Goal: Task Accomplishment & Management: Complete application form

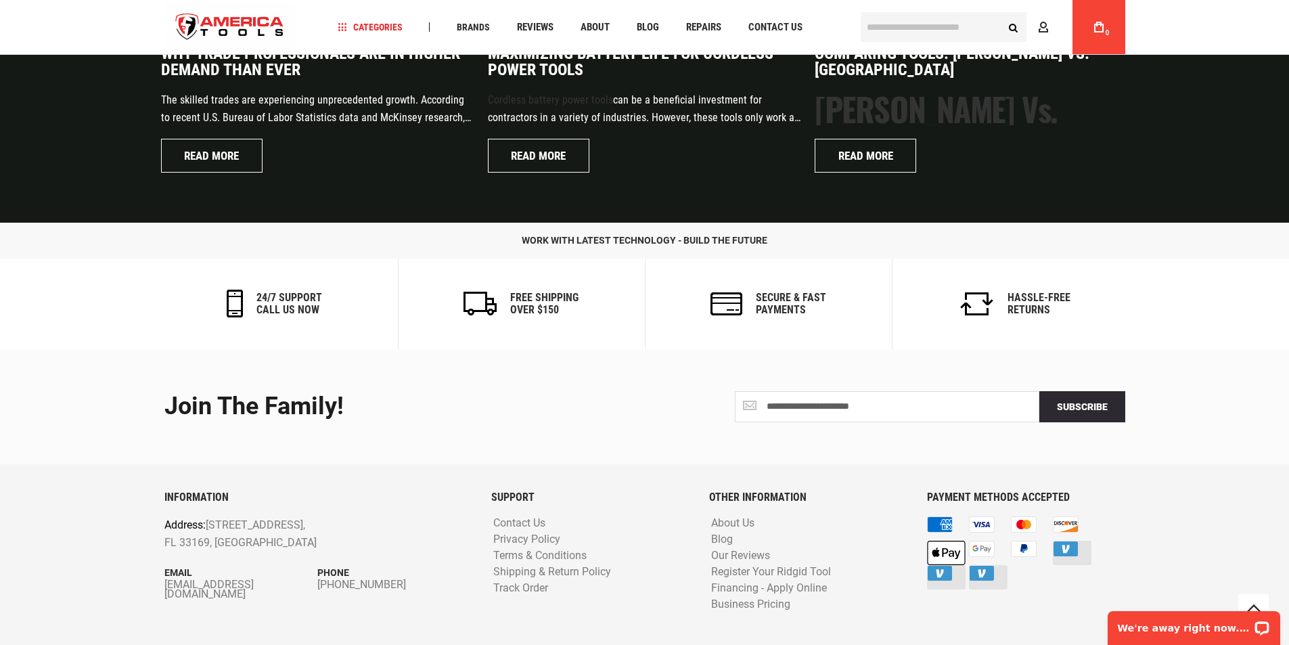
scroll to position [3242, 0]
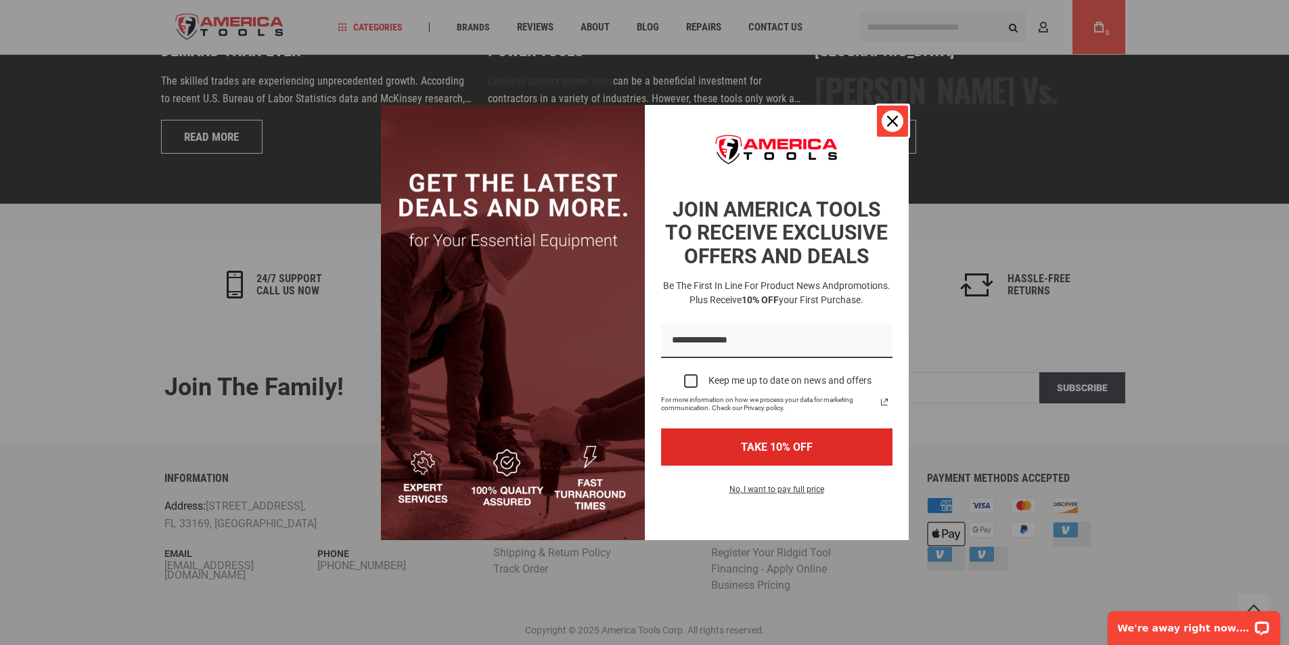
click at [894, 125] on icon "close icon" at bounding box center [892, 121] width 11 height 11
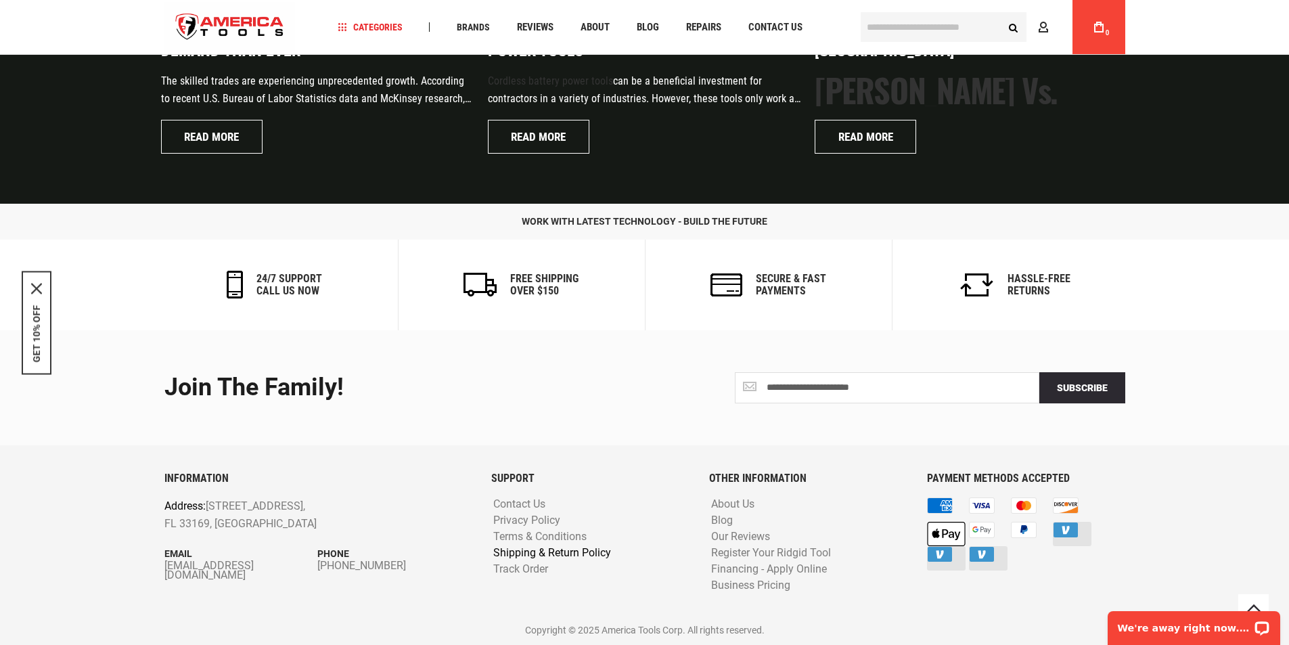
click at [554, 552] on link "Shipping & Return Policy" at bounding box center [552, 553] width 125 height 13
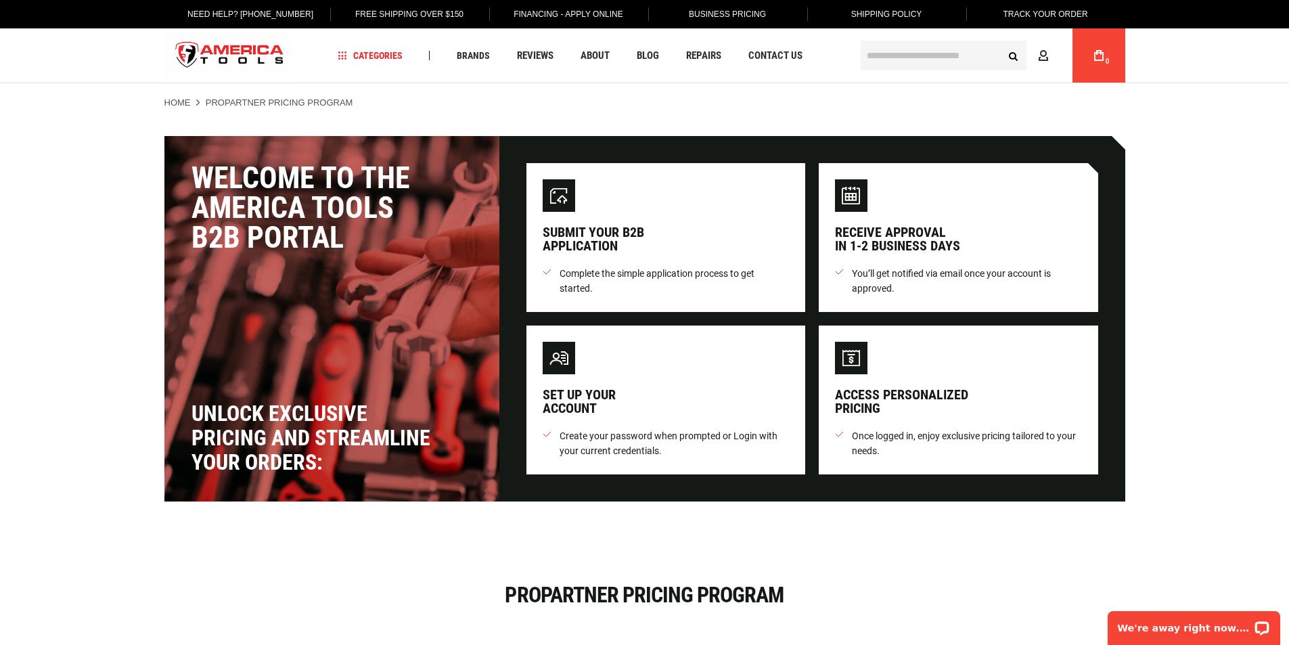
click at [227, 181] on div "Welcome to the America Tools B2B Portal" at bounding box center [332, 207] width 281 height 89
click at [922, 417] on div "Access personalized pricing Once logged in, enjoy exclusive pricing tailored to…" at bounding box center [958, 400] width 279 height 149
click at [591, 452] on span "Create your password when prompted or Login with your current credentials." at bounding box center [675, 443] width 230 height 30
drag, startPoint x: 707, startPoint y: 430, endPoint x: 768, endPoint y: 441, distance: 62.6
click at [767, 441] on span "Create your password when prompted or Login with your current credentials." at bounding box center [675, 443] width 230 height 30
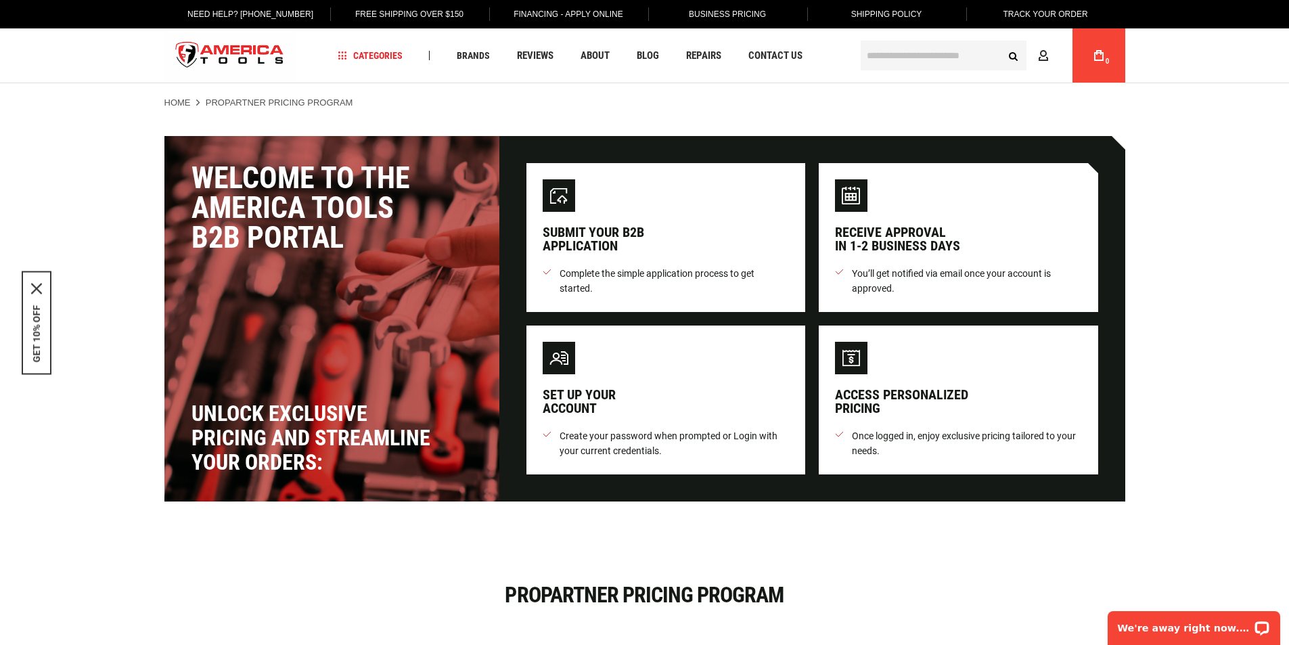
click at [751, 455] on span "Create your password when prompted or Login with your current credentials." at bounding box center [675, 443] width 230 height 30
drag, startPoint x: 240, startPoint y: 102, endPoint x: 401, endPoint y: 113, distance: 161.4
click at [349, 102] on strong "ProPartner Pricing Program" at bounding box center [280, 102] width 148 height 10
drag, startPoint x: 1143, startPoint y: 618, endPoint x: 1148, endPoint y: 627, distance: 10.9
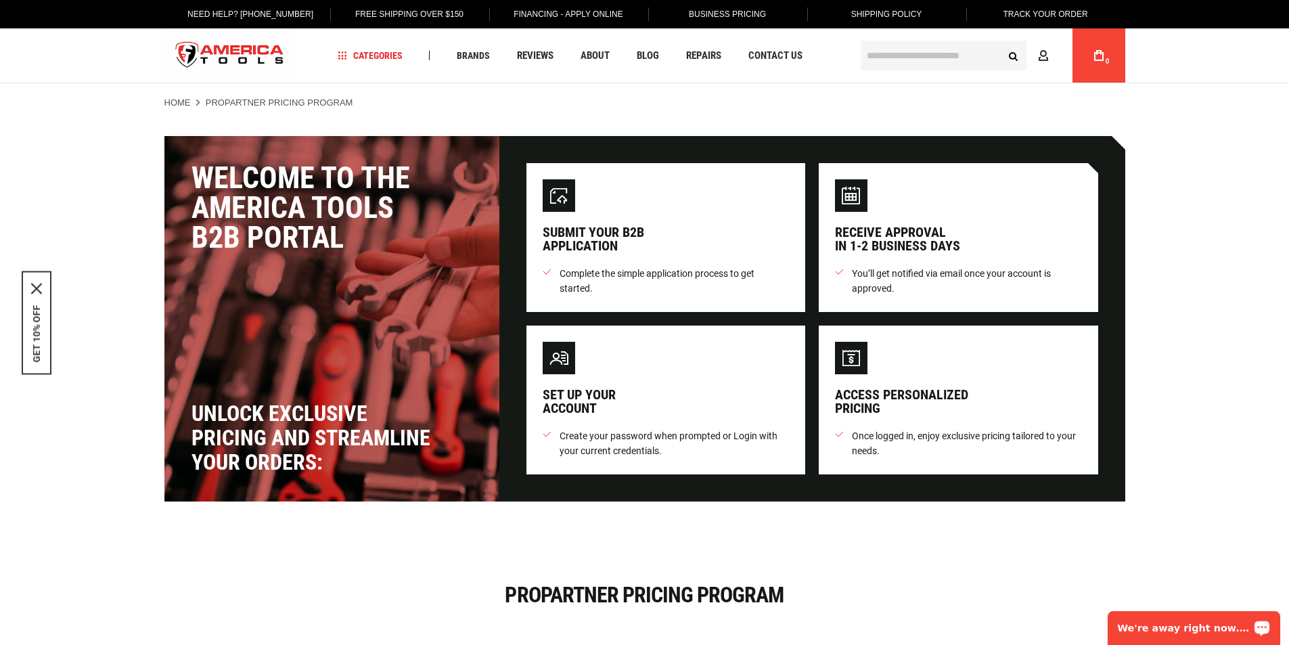
click at [1148, 627] on p "We're away right now. Please check back later!" at bounding box center [1185, 628] width 134 height 11
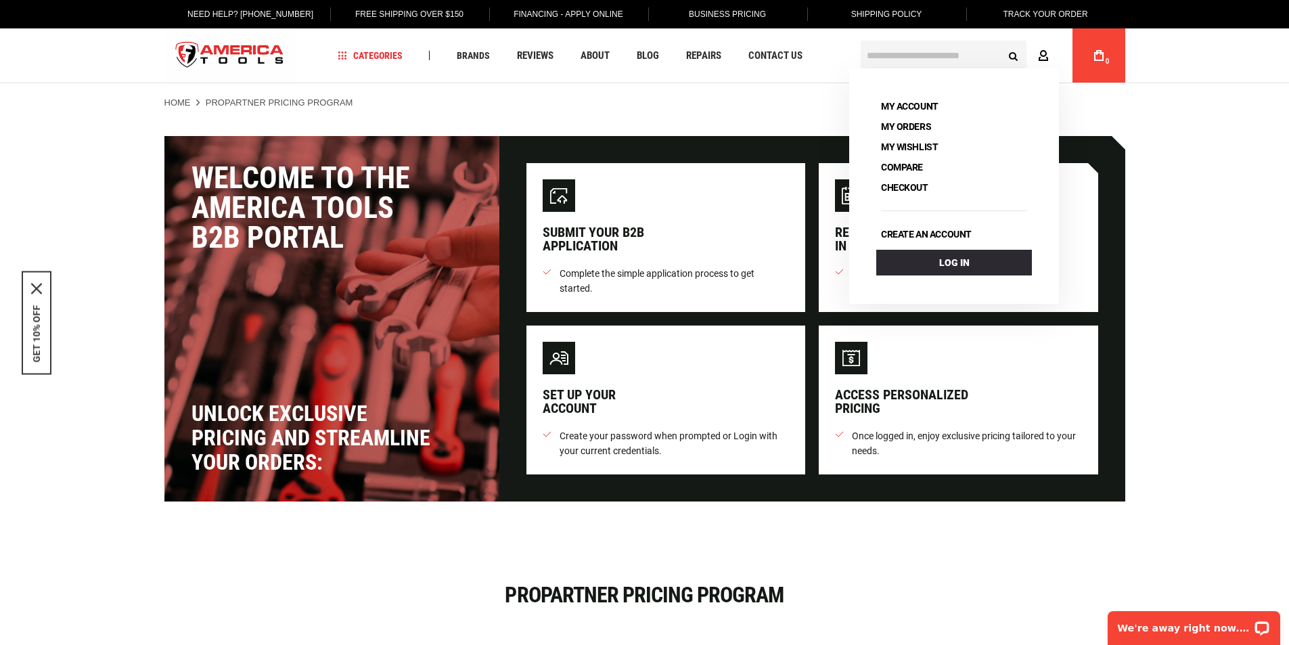
click at [1048, 55] on icon at bounding box center [1043, 56] width 11 height 13
click at [917, 238] on link "Create an account" at bounding box center [926, 234] width 100 height 19
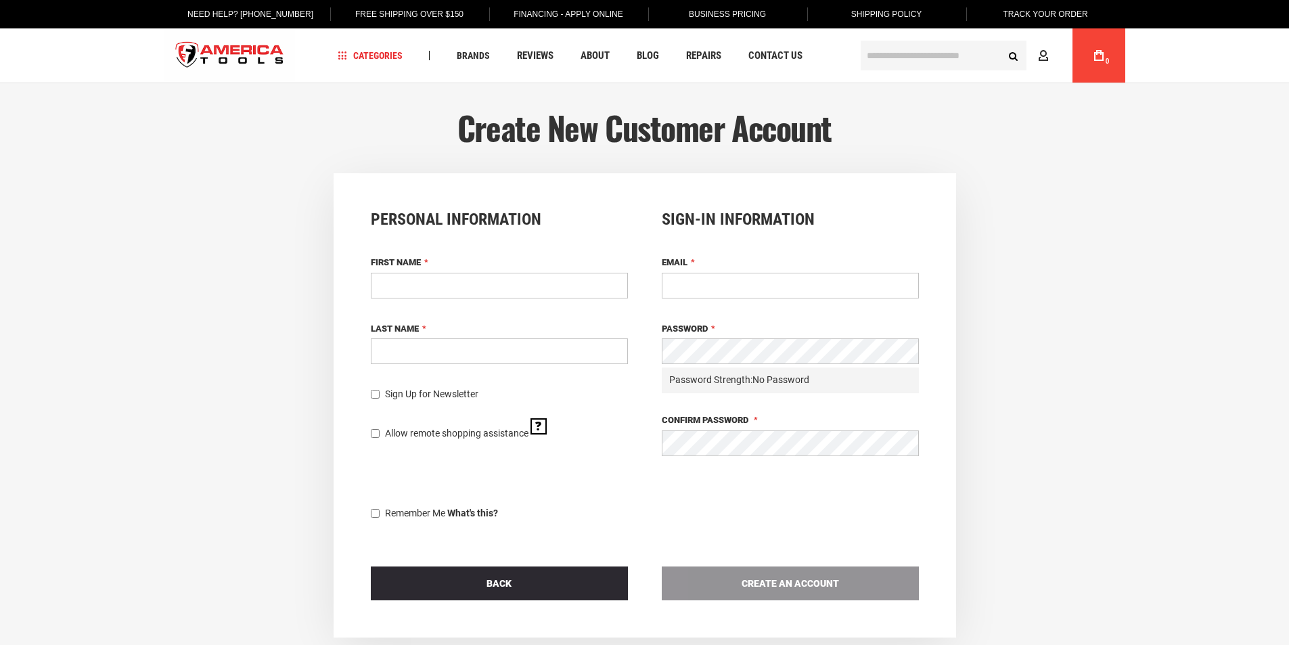
click at [263, 403] on div "Personal Information First Name Last Name Sign Up for Newsletter Allow remote s…" at bounding box center [645, 405] width 1262 height 464
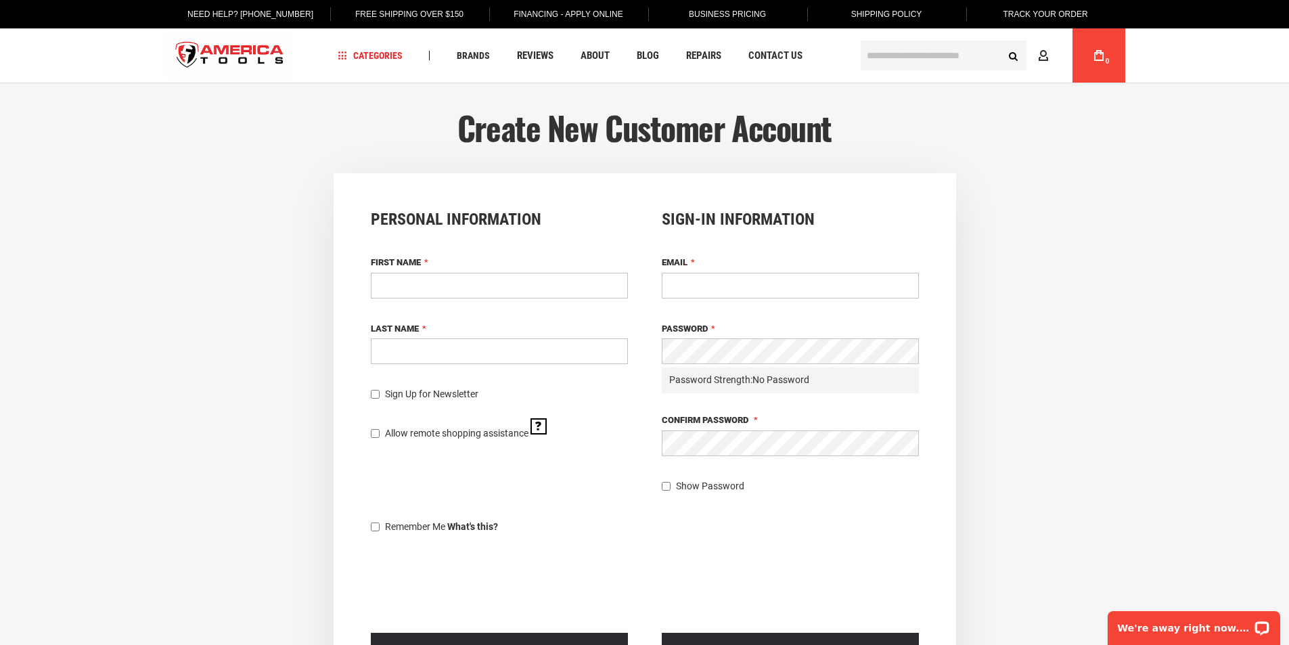
click at [444, 277] on input "First Name" at bounding box center [499, 286] width 257 height 26
click at [712, 280] on input "Email" at bounding box center [790, 286] width 257 height 26
click at [449, 271] on div "First Name" at bounding box center [499, 278] width 257 height 47
click at [447, 284] on input "First Name" at bounding box center [499, 286] width 257 height 26
